Goal: Use online tool/utility: Use online tool/utility

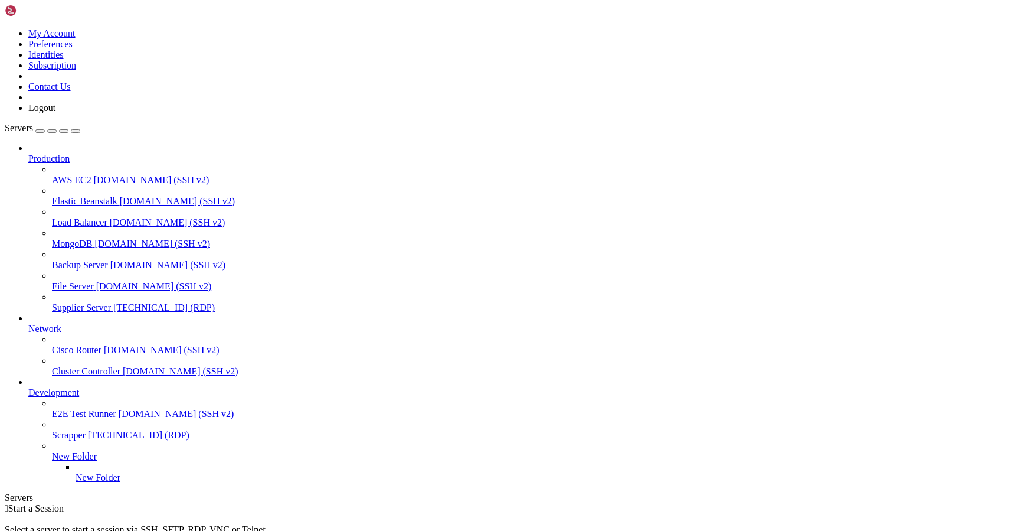
click at [94, 302] on span "Supplier Server" at bounding box center [81, 307] width 59 height 10
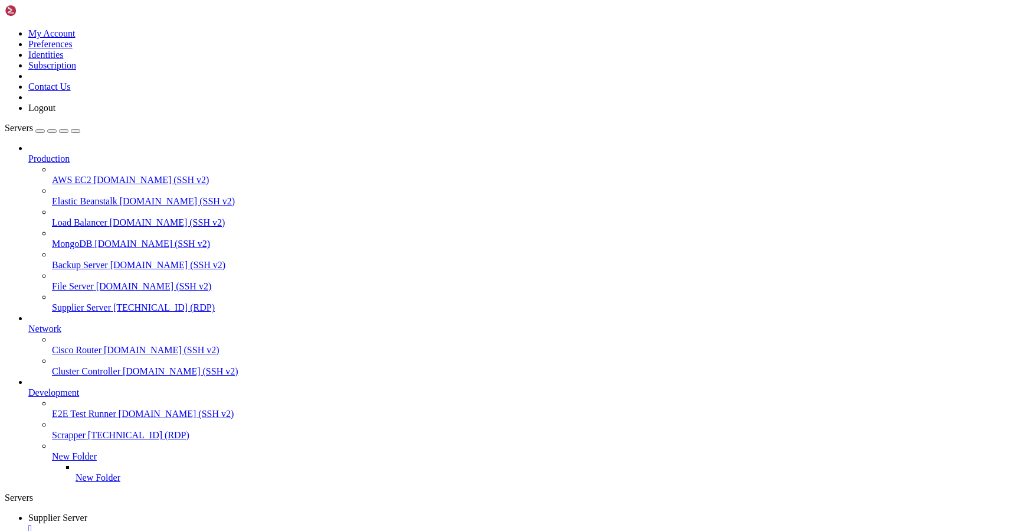
drag, startPoint x: 261, startPoint y: 1008, endPoint x: 188, endPoint y: 1006, distance: 73.2
click at [236, 523] on div "" at bounding box center [516, 528] width 976 height 11
